Goal: Task Accomplishment & Management: Use online tool/utility

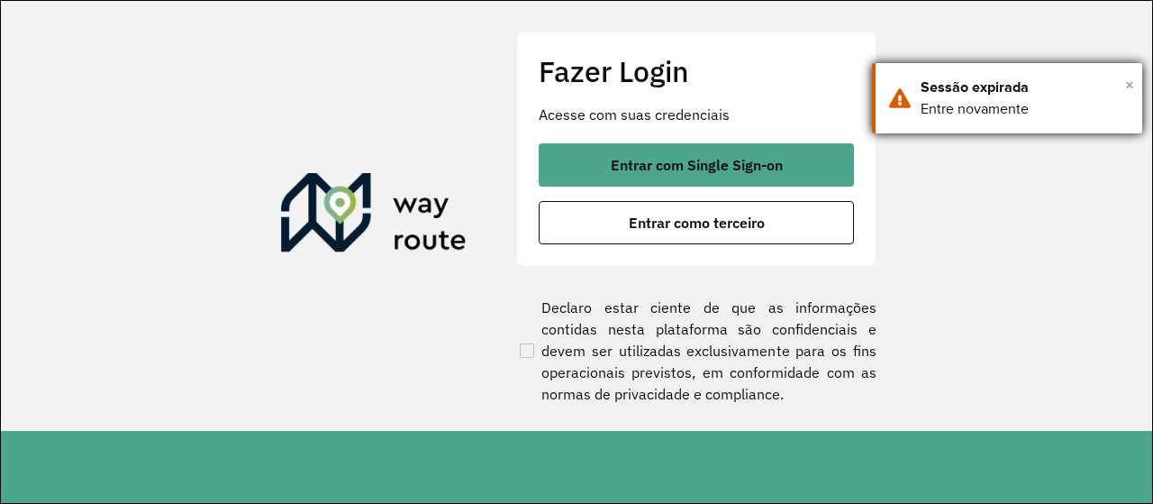
click at [1131, 86] on span "×" at bounding box center [1129, 84] width 9 height 27
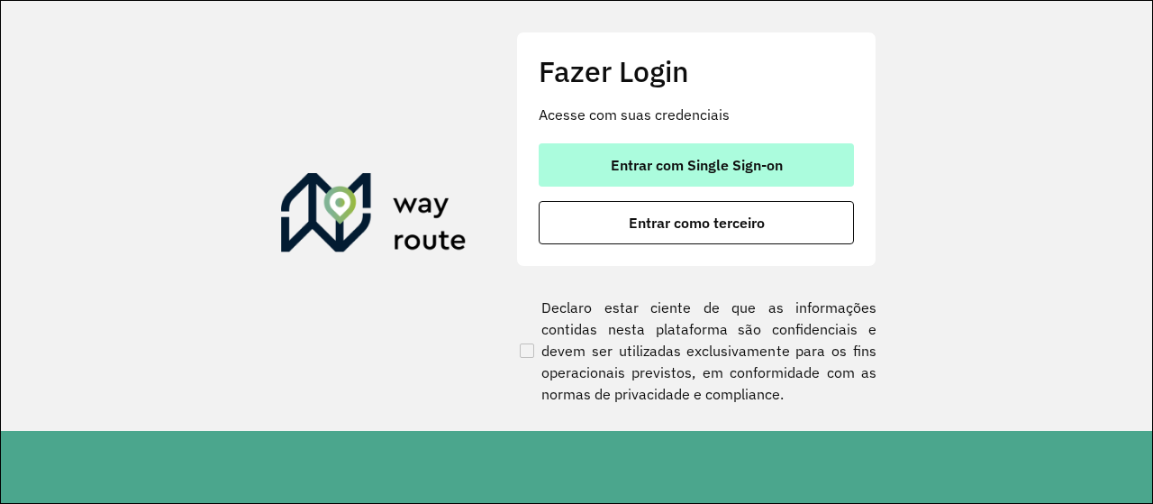
click at [775, 148] on button "Entrar com Single Sign-on" at bounding box center [696, 164] width 315 height 43
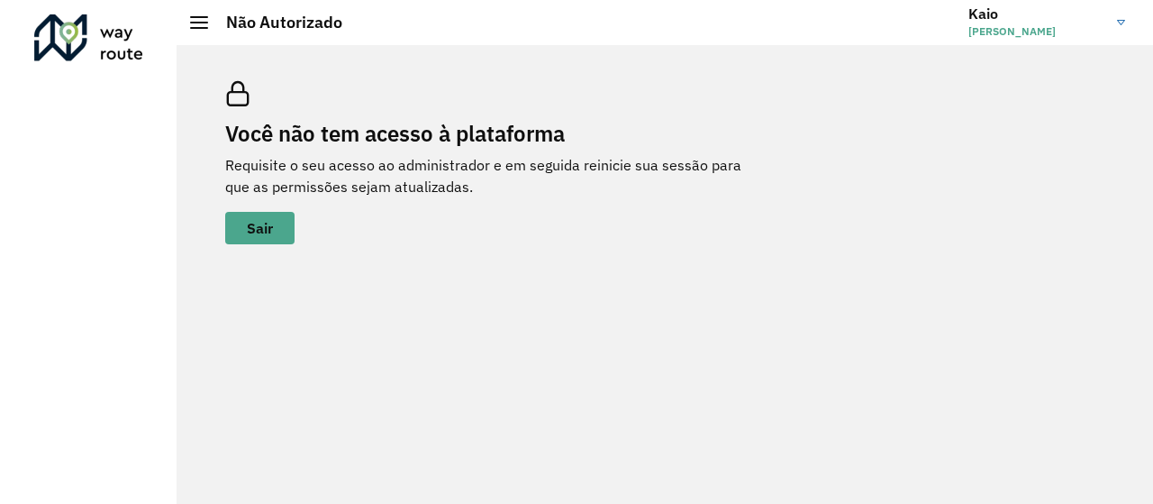
click at [1121, 23] on img at bounding box center [1121, 22] width 8 height 5
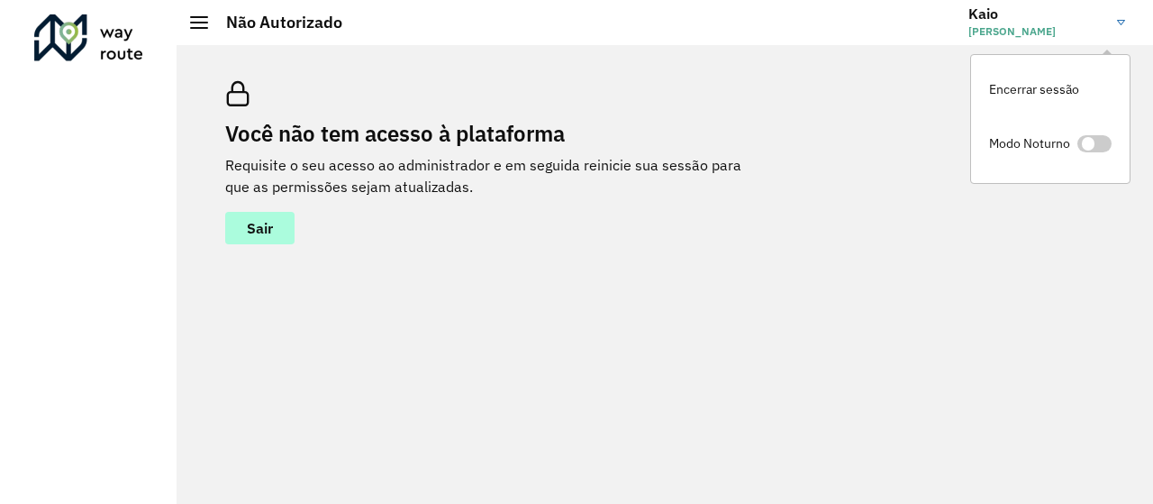
click at [280, 225] on button "Sair" at bounding box center [259, 228] width 69 height 32
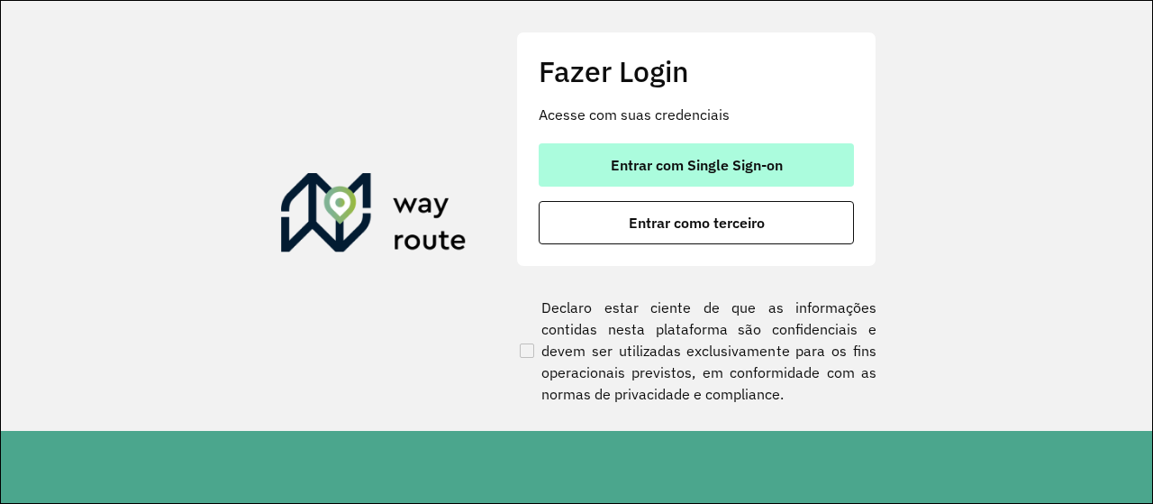
click at [750, 170] on span "Entrar com Single Sign-on" at bounding box center [697, 165] width 172 height 14
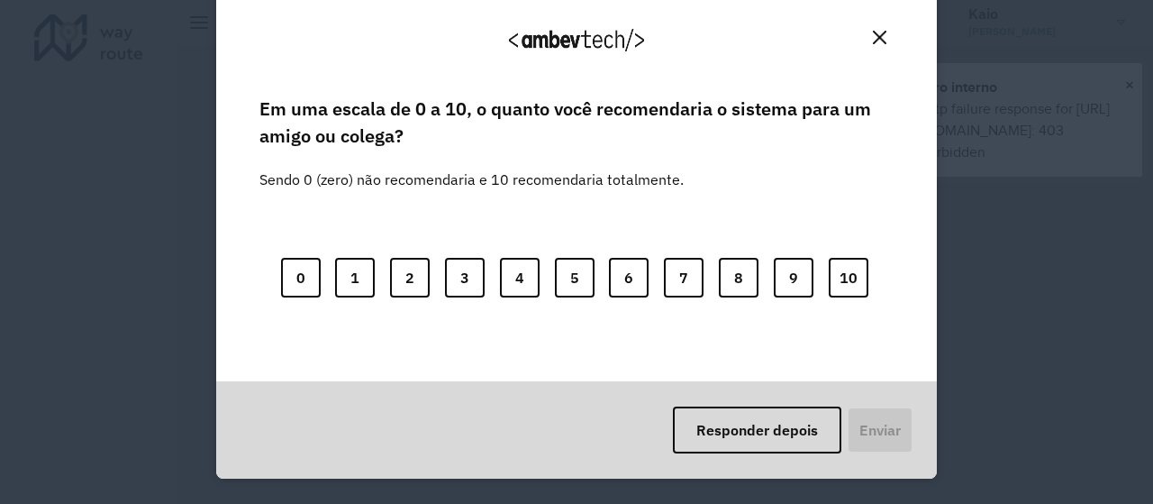
click at [1133, 89] on div "Agradecemos seu feedback! Em uma escala de 0 a 10, o quanto você recomendaria o…" at bounding box center [576, 252] width 1153 height 504
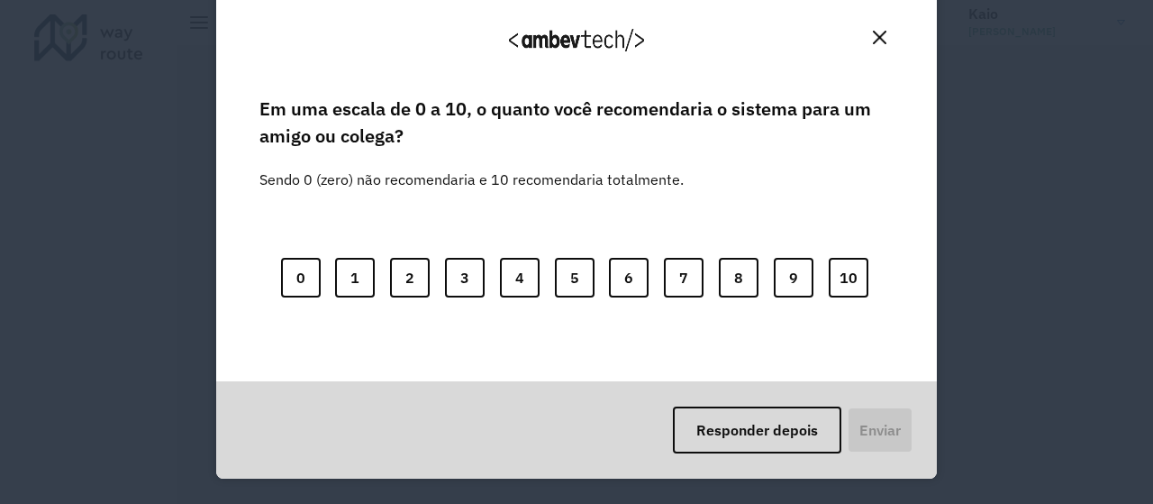
click at [877, 39] on img "Close" at bounding box center [880, 38] width 14 height 14
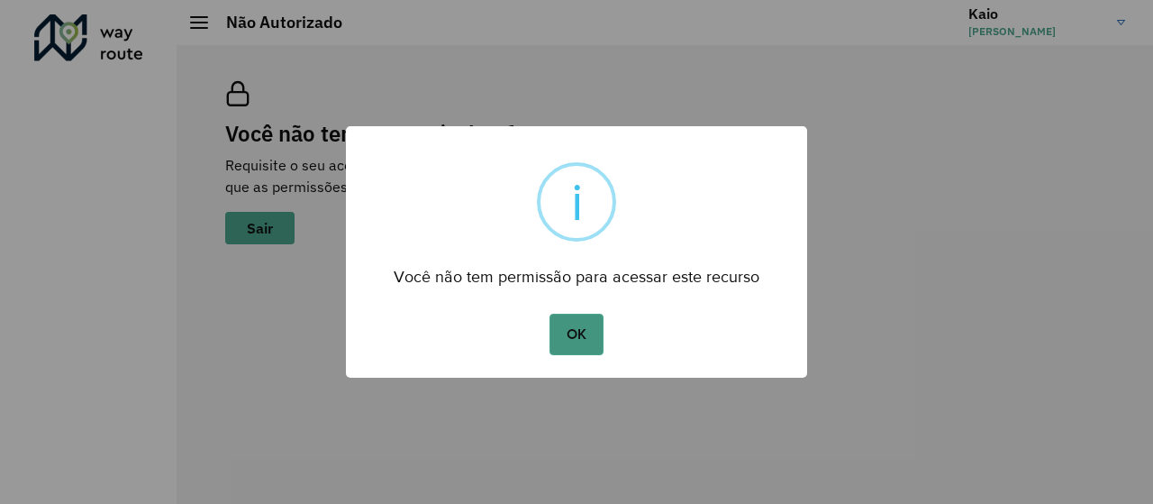
click at [579, 340] on button "OK" at bounding box center [575, 333] width 53 height 41
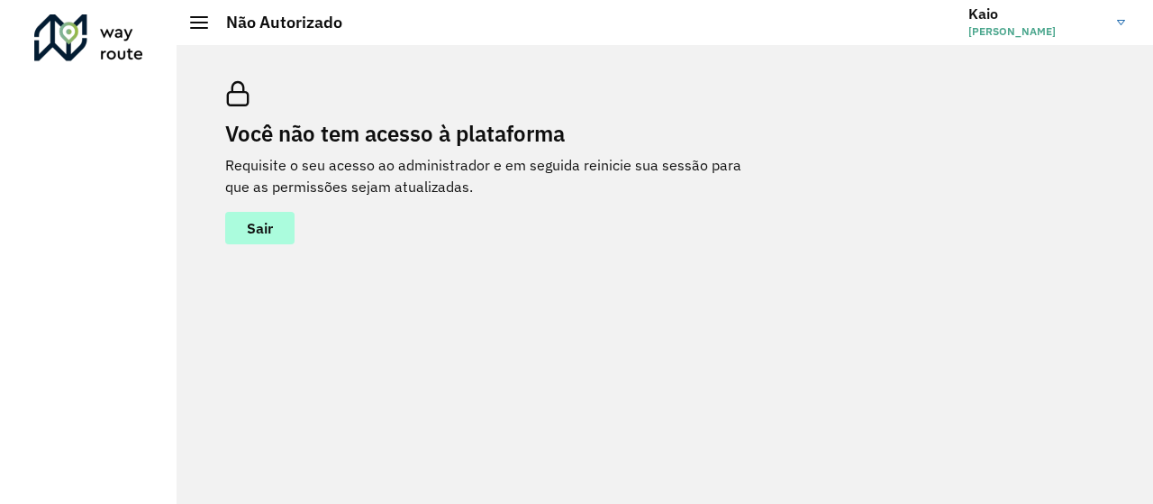
click at [259, 223] on span "Sair" at bounding box center [260, 228] width 26 height 14
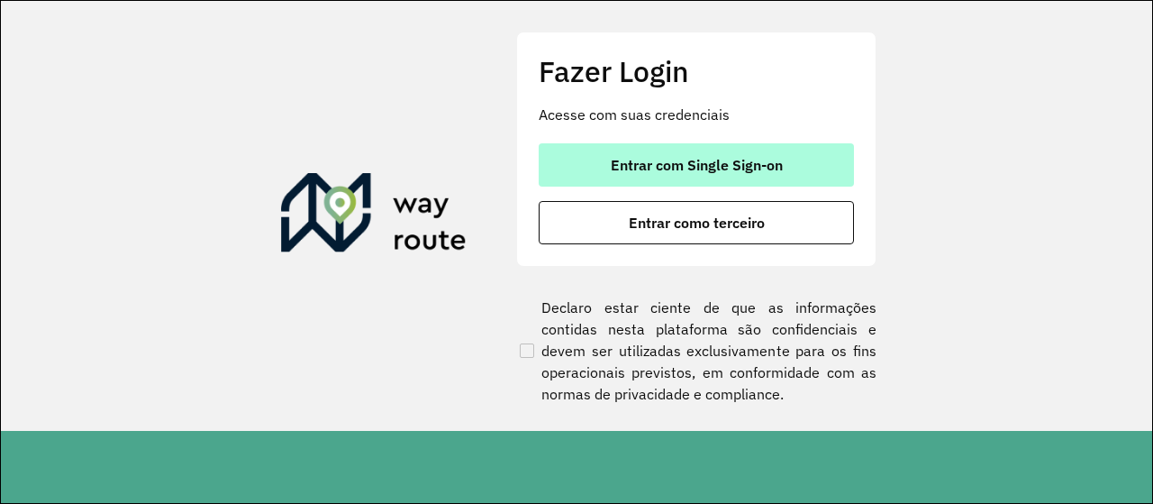
click at [790, 176] on button "Entrar com Single Sign-on" at bounding box center [696, 164] width 315 height 43
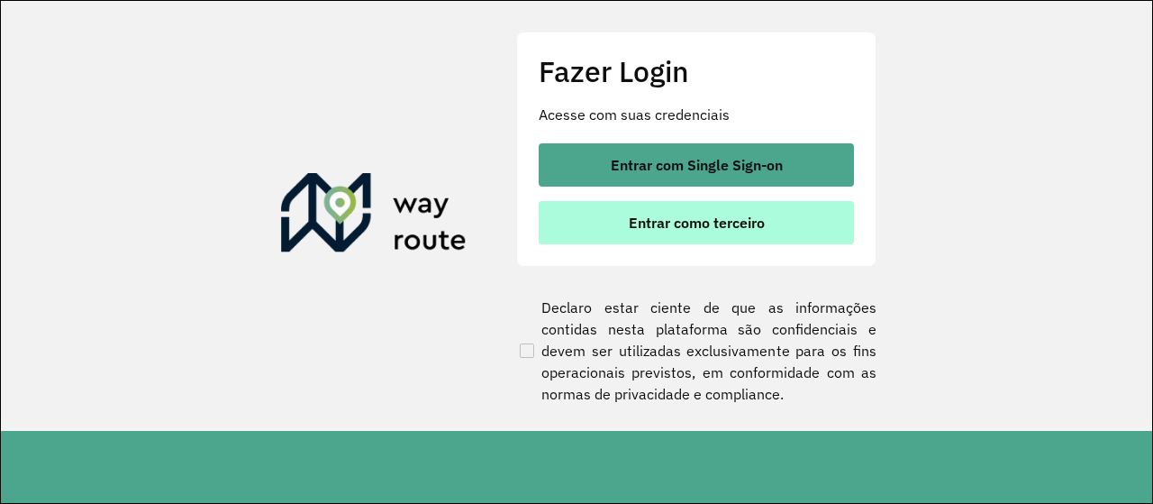
click at [767, 238] on button "Entrar como terceiro" at bounding box center [696, 222] width 315 height 43
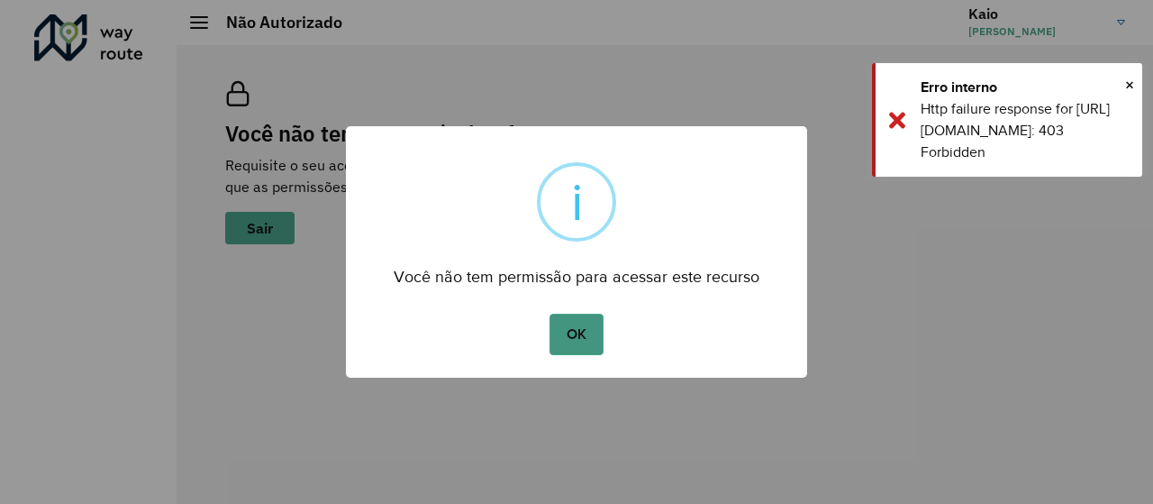
click at [591, 345] on body "Aguarde... Pop-up bloqueado! Seu navegador bloqueou automáticamente a abertura …" at bounding box center [576, 252] width 1153 height 504
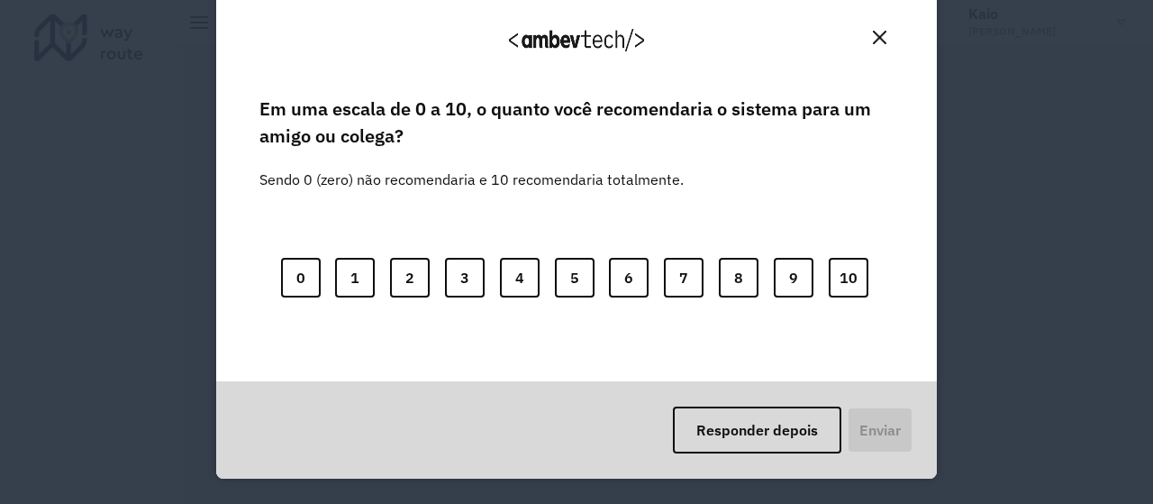
click at [881, 40] on img "Close" at bounding box center [880, 38] width 14 height 14
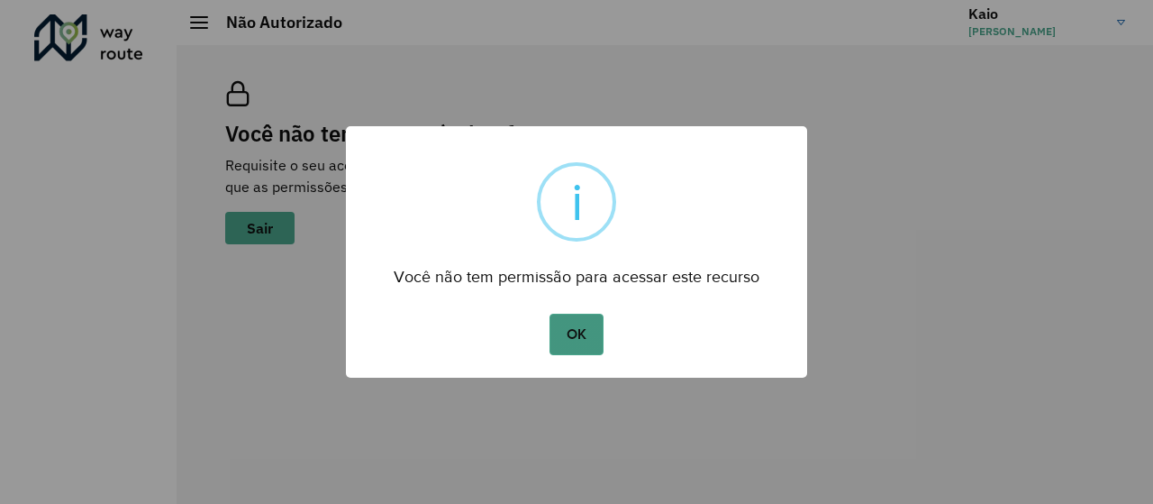
click at [560, 350] on button "OK" at bounding box center [575, 333] width 53 height 41
